Goal: Entertainment & Leisure: Consume media (video, audio)

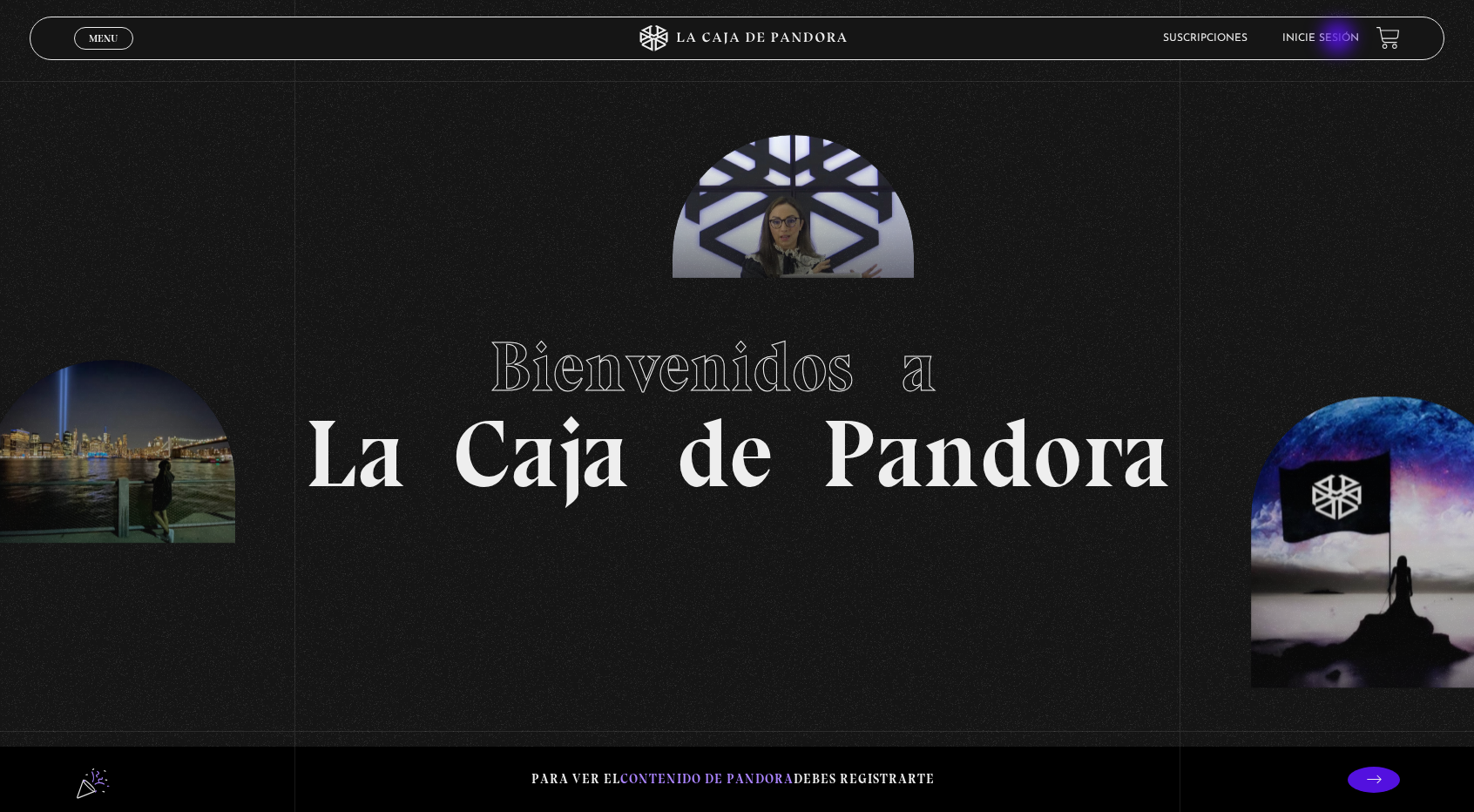
click at [1340, 39] on link "Inicie sesión" at bounding box center [1320, 37] width 76 height 10
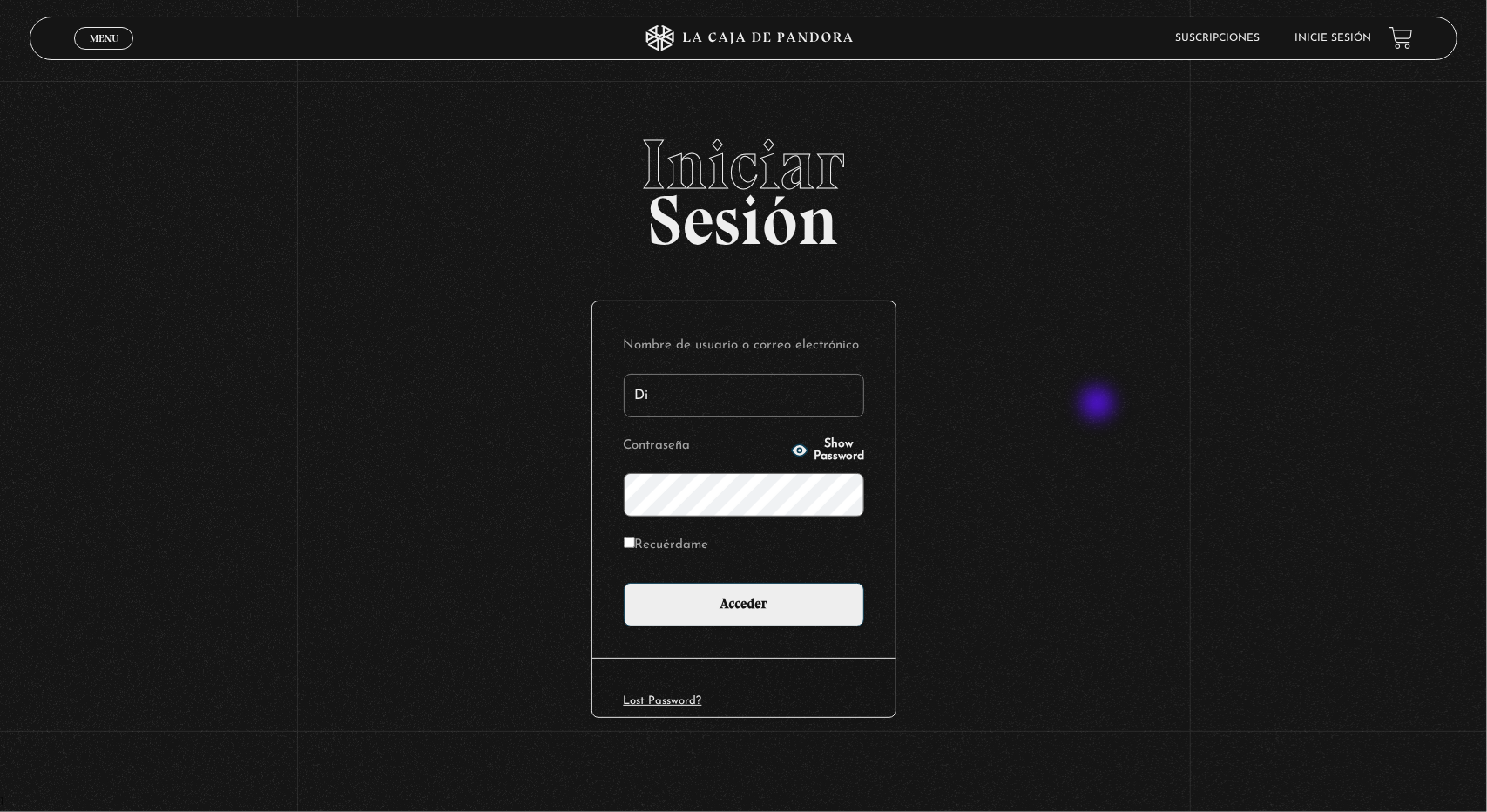
type input "D"
type input "aserpro.hn@gmail.com"
click at [111, 39] on span "Menu" at bounding box center [105, 37] width 29 height 10
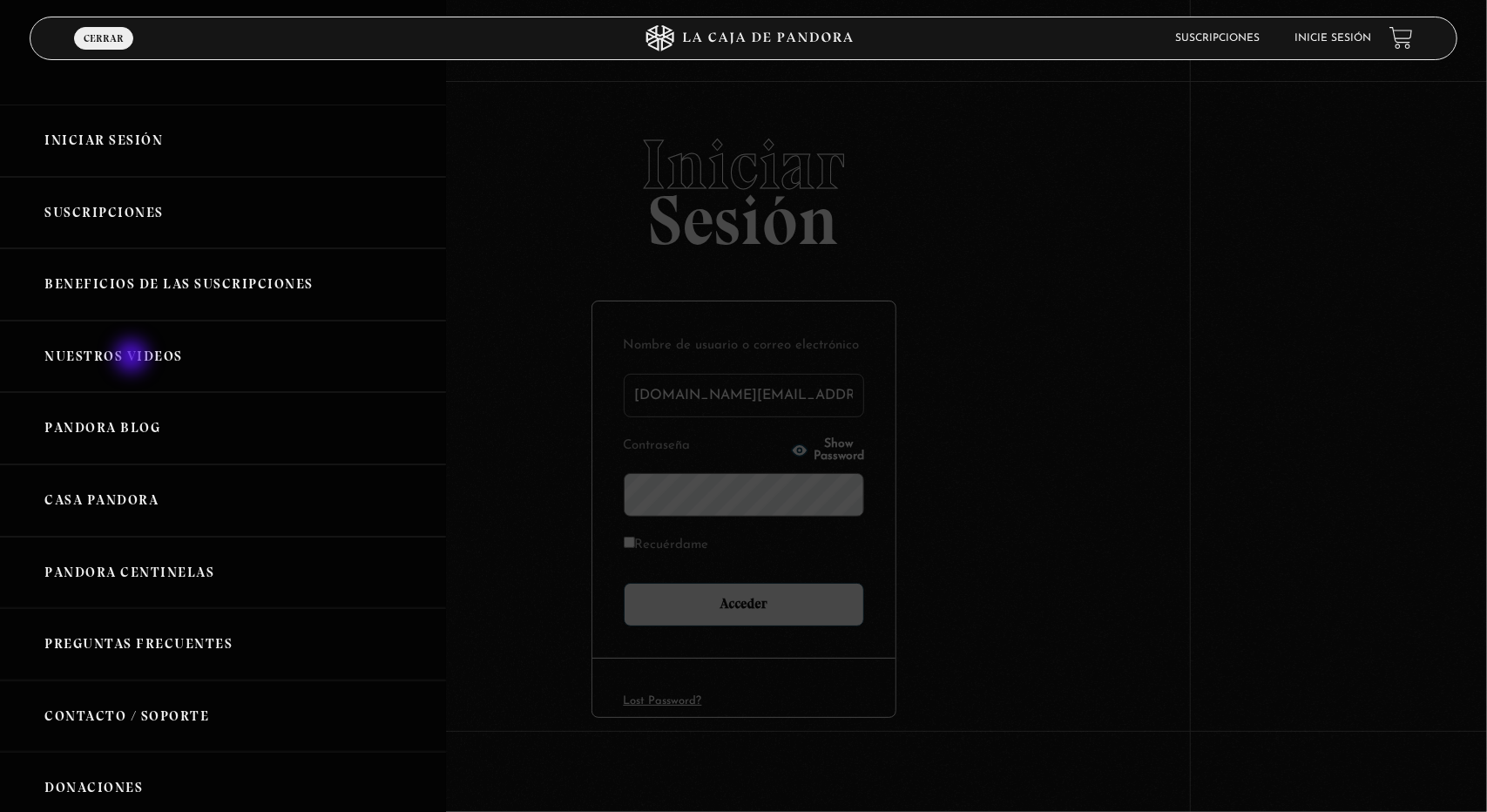
click at [133, 358] on link "Nuestros Videos" at bounding box center [223, 356] width 446 height 72
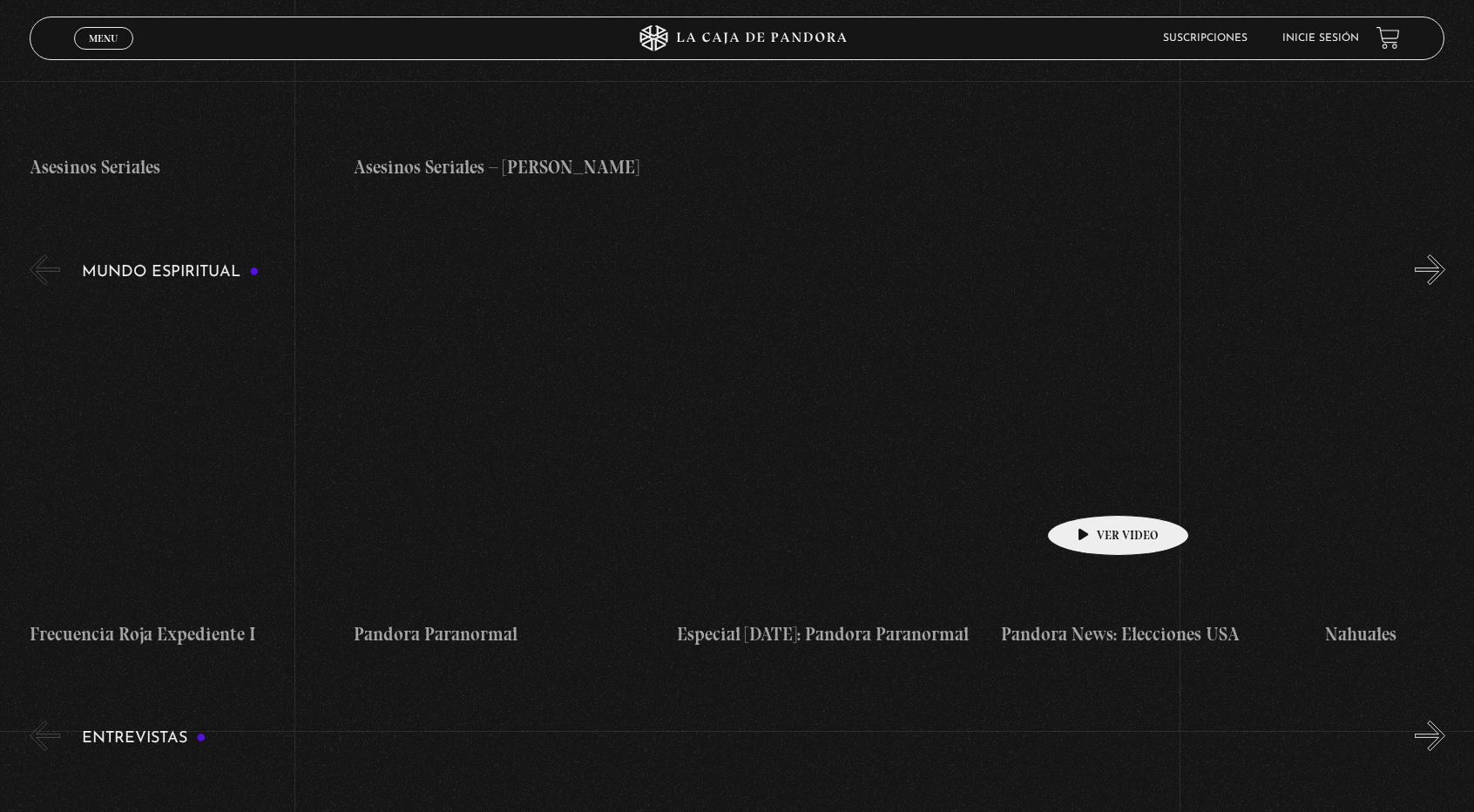
scroll to position [5051, 0]
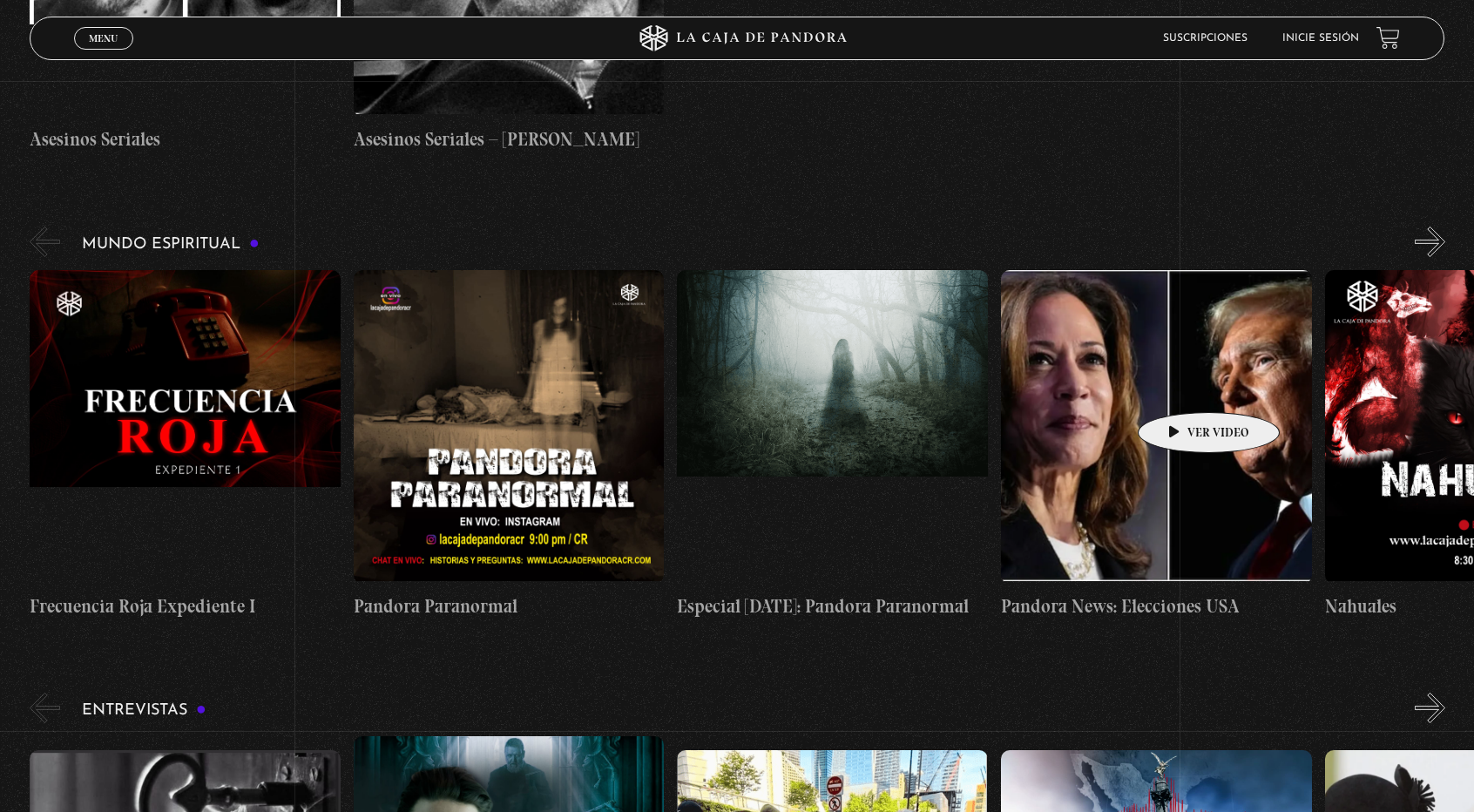
click at [1181, 386] on figure at bounding box center [1156, 427] width 311 height 313
click at [1163, 403] on figure at bounding box center [1156, 427] width 311 height 313
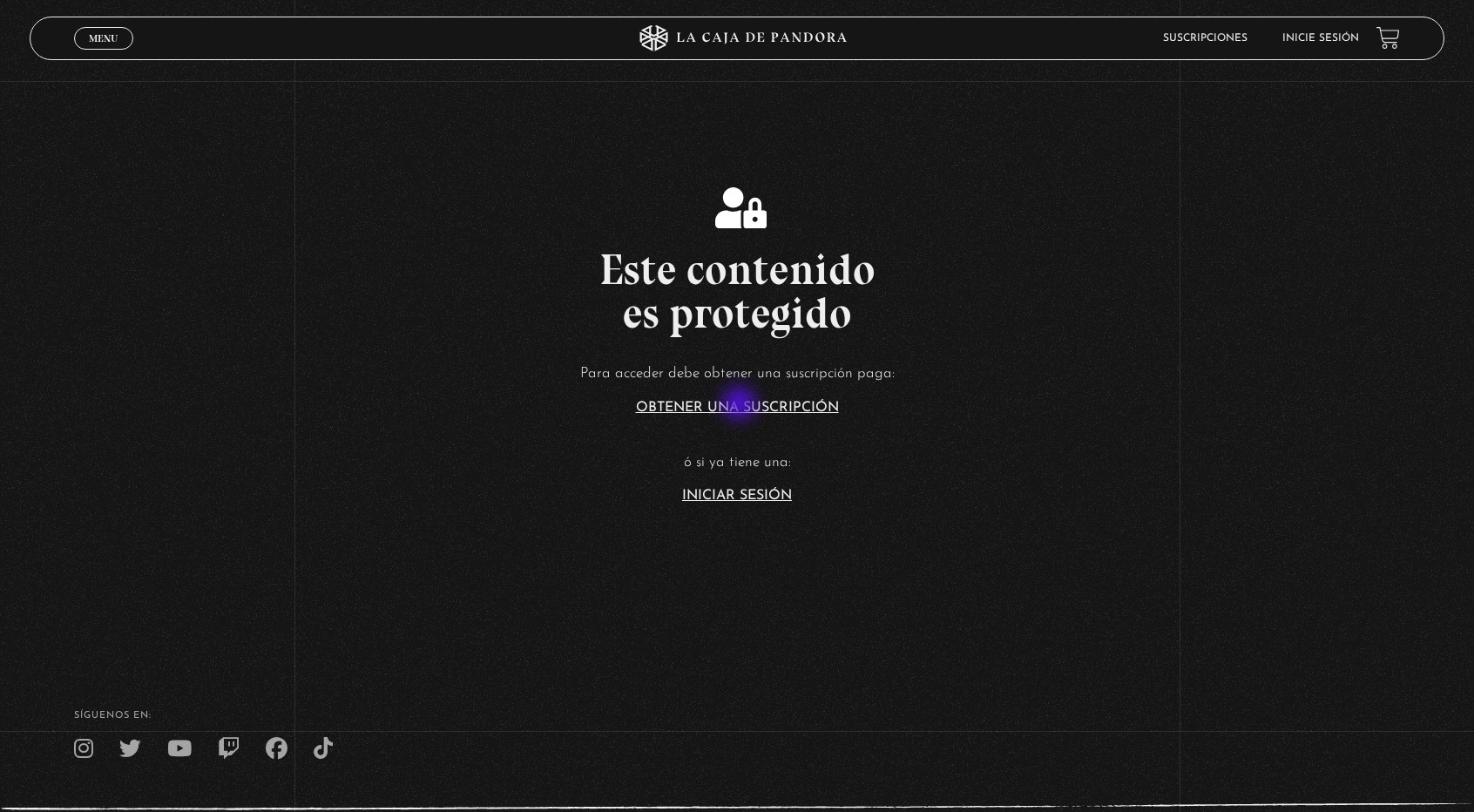
click at [741, 405] on link "Obtener una suscripción" at bounding box center [737, 407] width 203 height 14
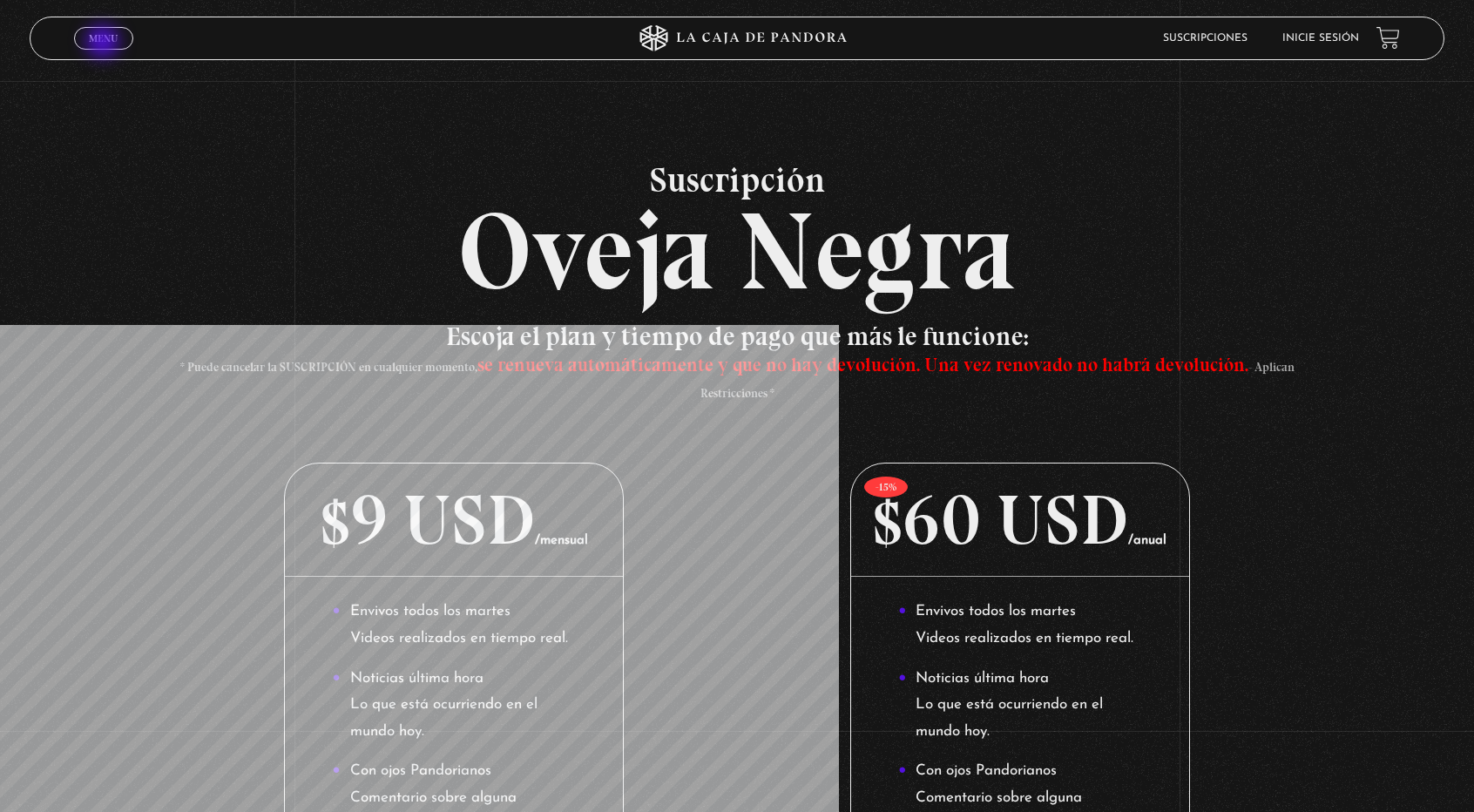
click at [105, 44] on span "Menu" at bounding box center [104, 37] width 29 height 10
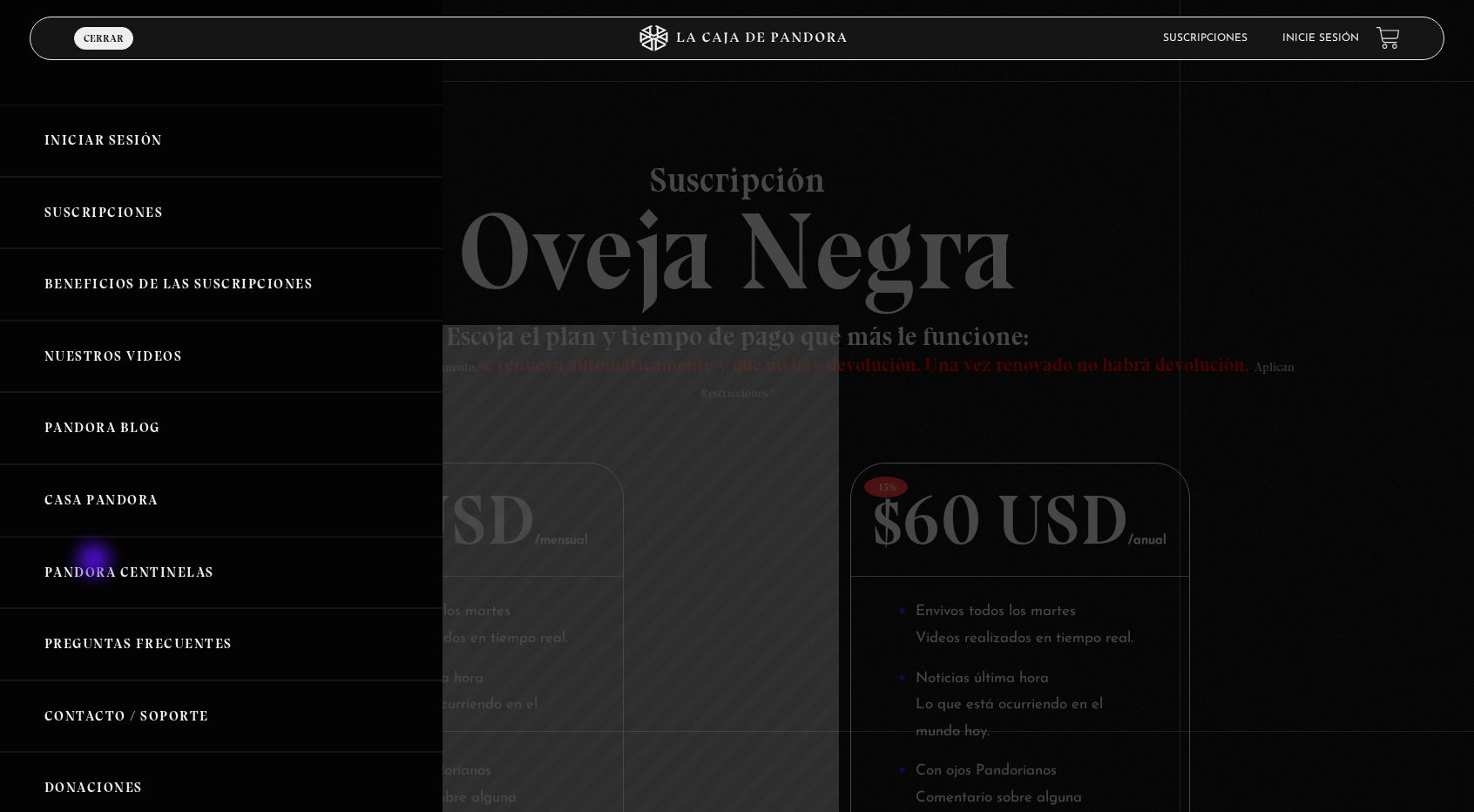
click at [96, 562] on link "Pandora Centinelas" at bounding box center [221, 572] width 442 height 72
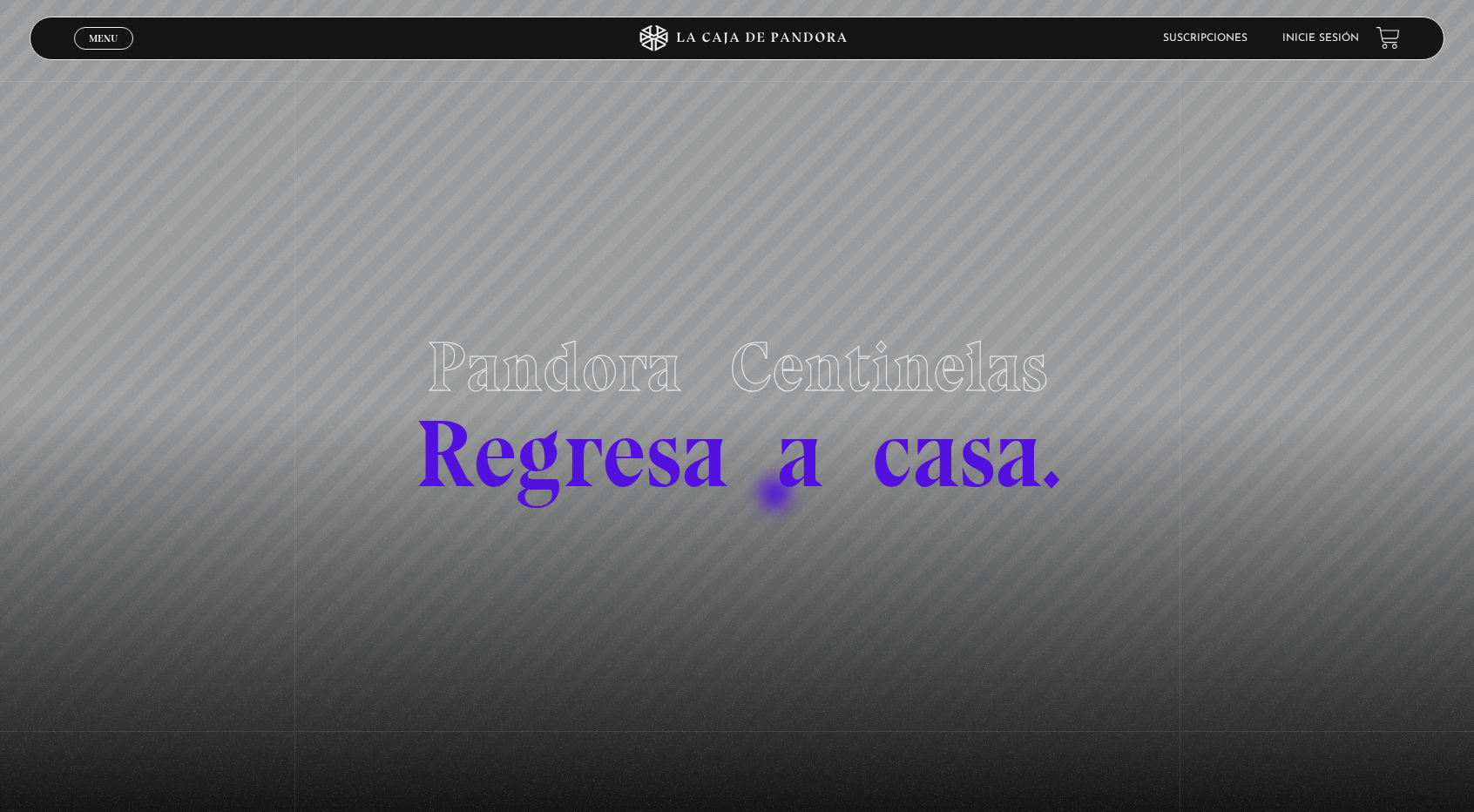
click at [777, 495] on span "Regresa a casa." at bounding box center [737, 453] width 646 height 115
click at [824, 374] on span "Pandora Centinelas" at bounding box center [737, 367] width 621 height 84
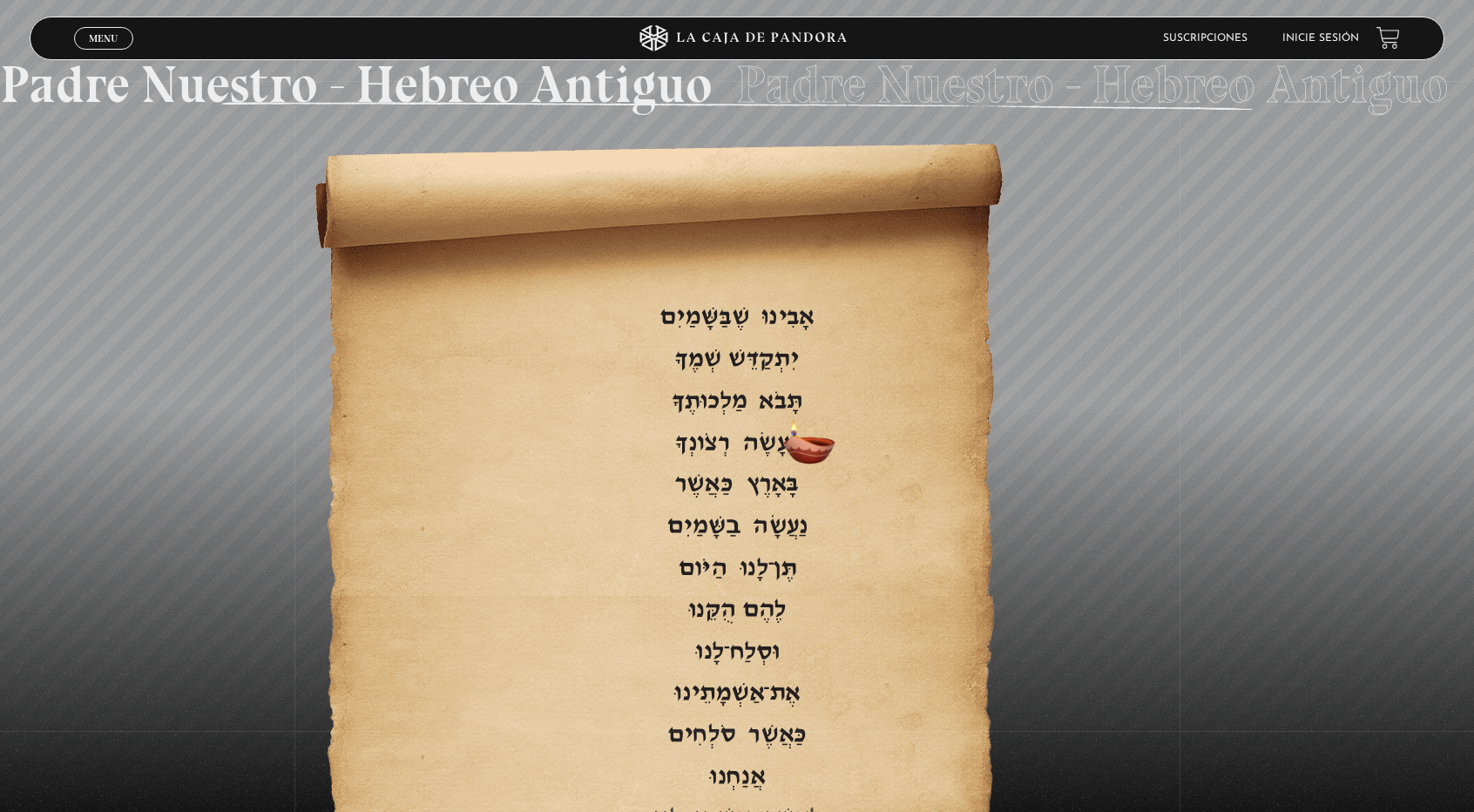
scroll to position [2787, 0]
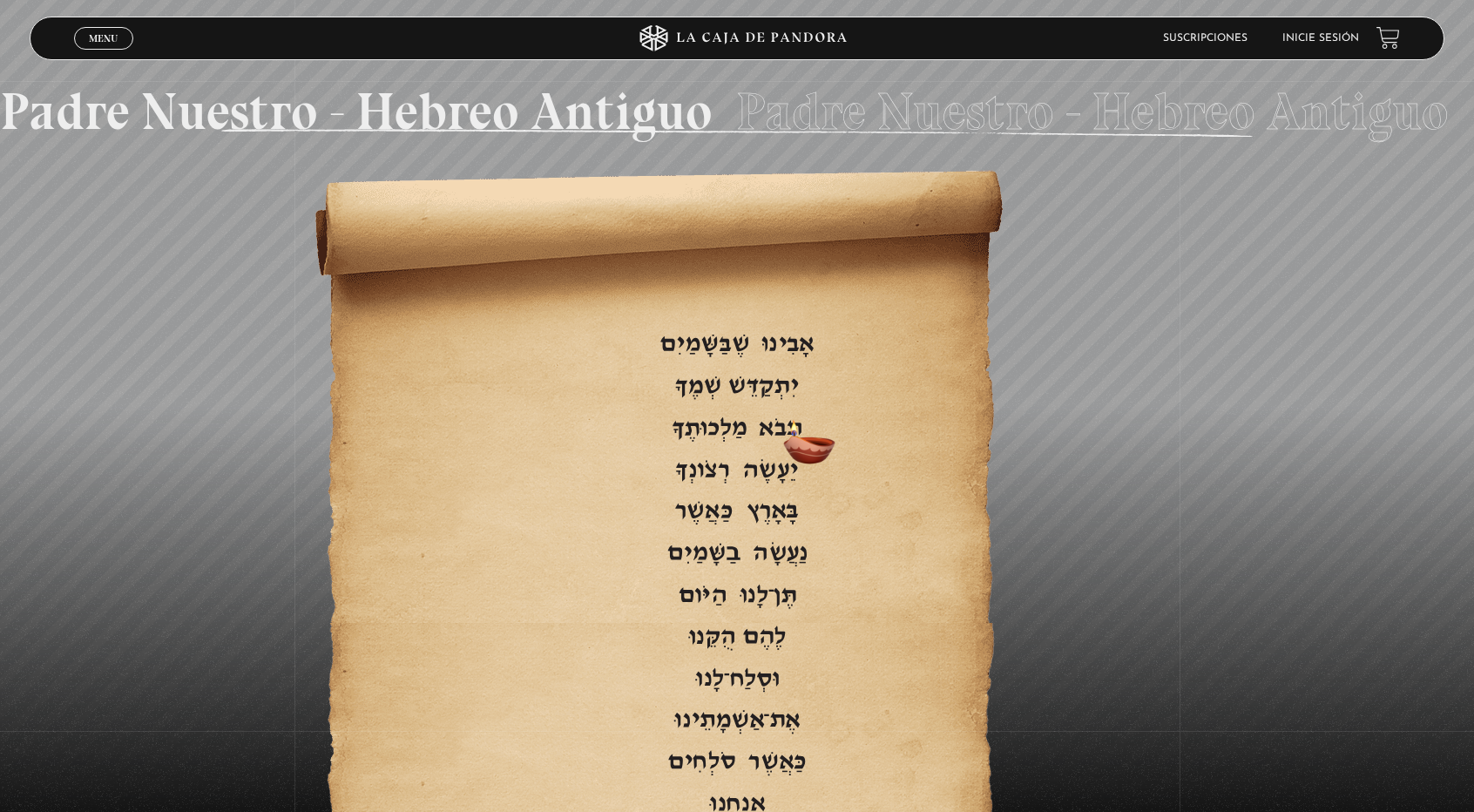
click at [789, 574] on span "Danos [DATE]" at bounding box center [737, 595] width 623 height 42
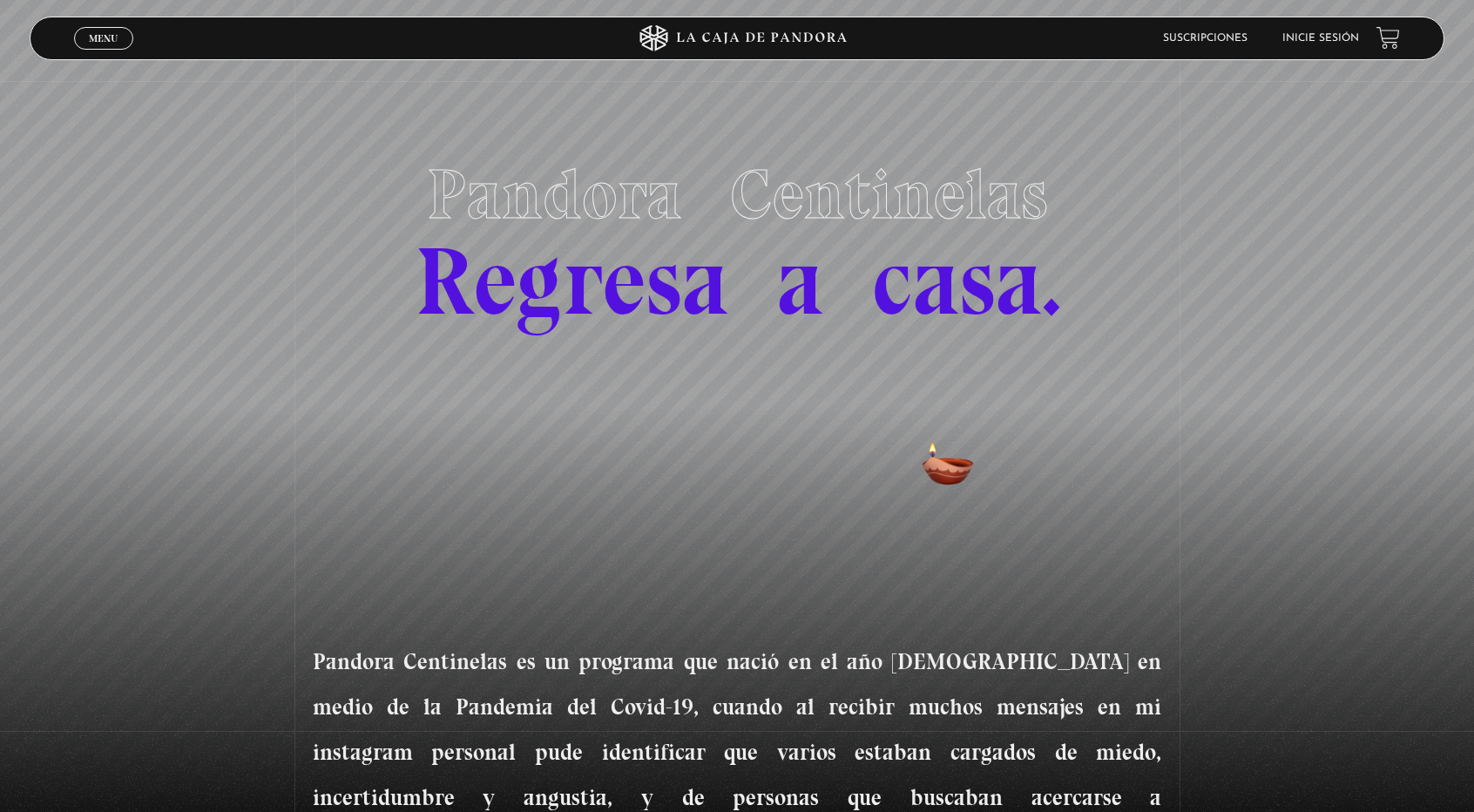
scroll to position [0, 0]
